Goal: Transaction & Acquisition: Purchase product/service

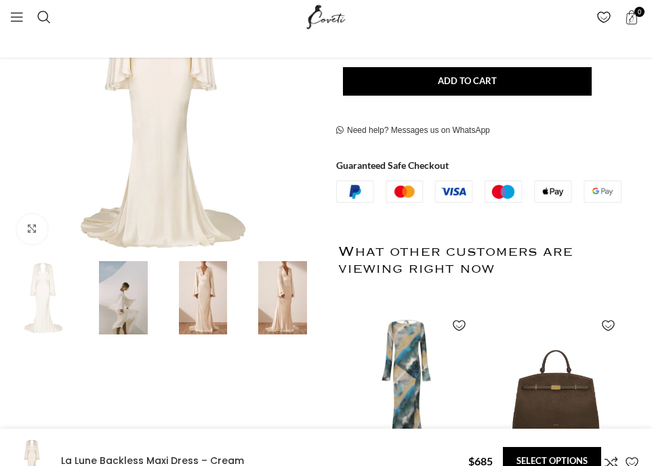
scroll to position [339, 0]
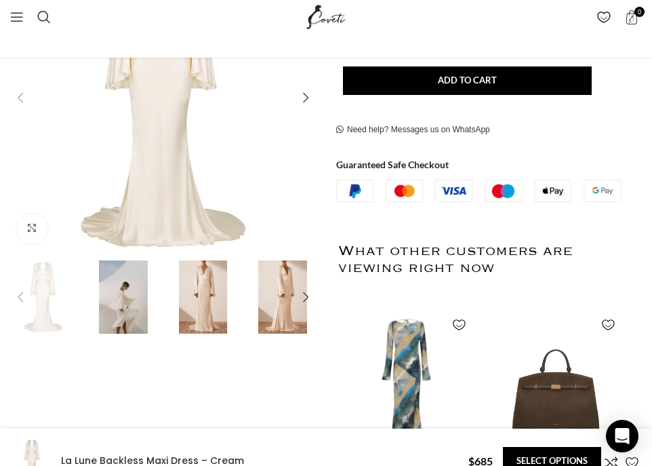
click at [204, 305] on img "3 / 6" at bounding box center [203, 296] width 73 height 73
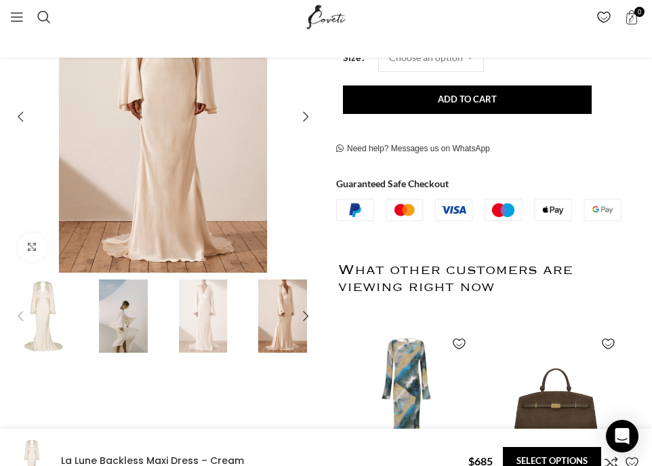
scroll to position [136, 0]
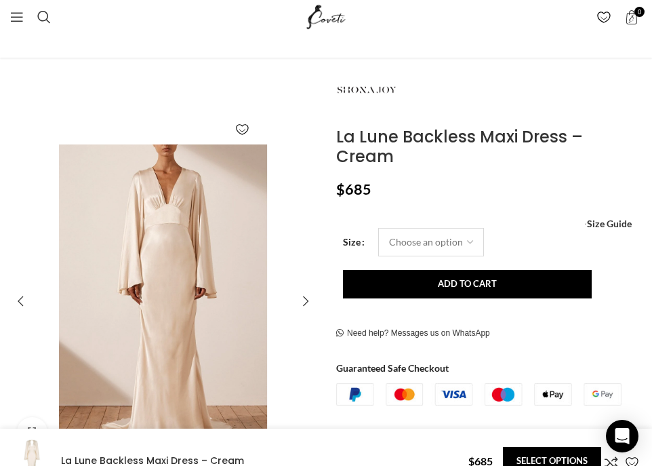
click at [465, 228] on select "Choose an option 4 UK 6 UK 8 [GEOGRAPHIC_DATA] 10 [GEOGRAPHIC_DATA] 12 [GEOGRAP…" at bounding box center [431, 242] width 106 height 28
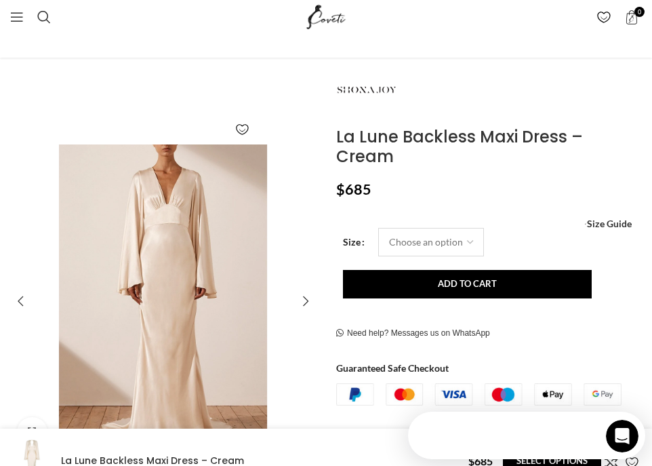
scroll to position [0, 0]
click at [456, 228] on select "Choose an option 4 UK 6 UK 8 [GEOGRAPHIC_DATA] 10 [GEOGRAPHIC_DATA] 12 [GEOGRAP…" at bounding box center [431, 242] width 106 height 28
click at [378, 228] on select "Choose an option 4 UK 6 UK 8 [GEOGRAPHIC_DATA] 10 [GEOGRAPHIC_DATA] 12 [GEOGRAP…" at bounding box center [431, 242] width 106 height 28
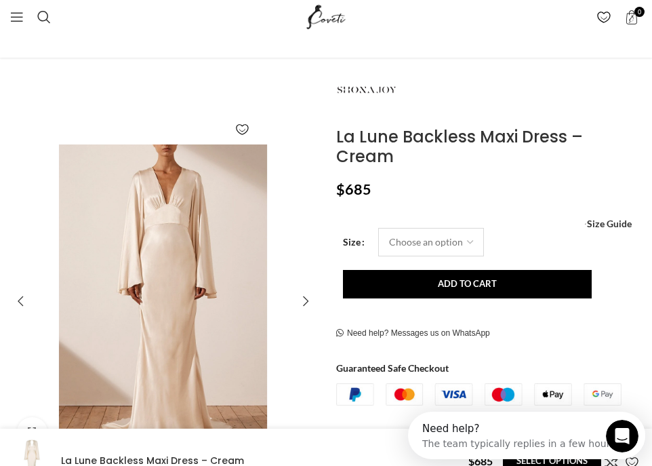
select select "16-[GEOGRAPHIC_DATA]"
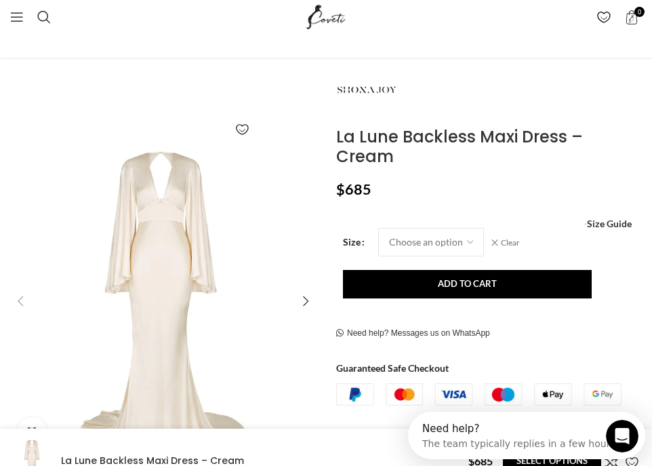
click at [497, 158] on div "La Lune Backless Maxi Dress – Cream $ 685 Women's clothing size guide Women Clo…" at bounding box center [489, 453] width 306 height 787
